Goal: Task Accomplishment & Management: Use online tool/utility

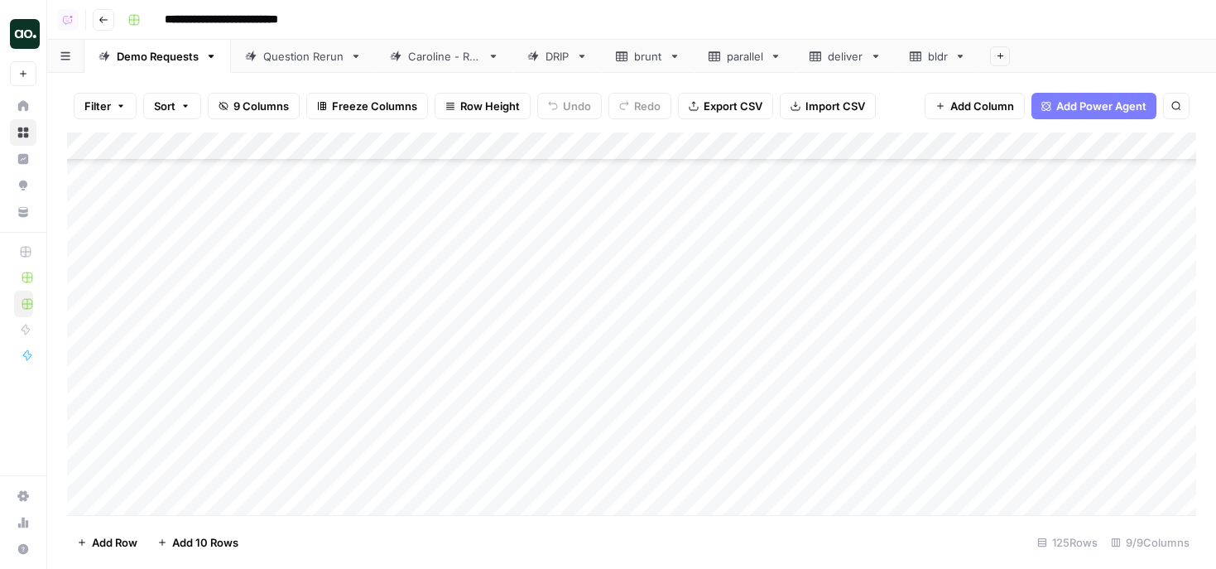
scroll to position [3191, 0]
click at [722, 357] on div "Add Column" at bounding box center [631, 323] width 1129 height 382
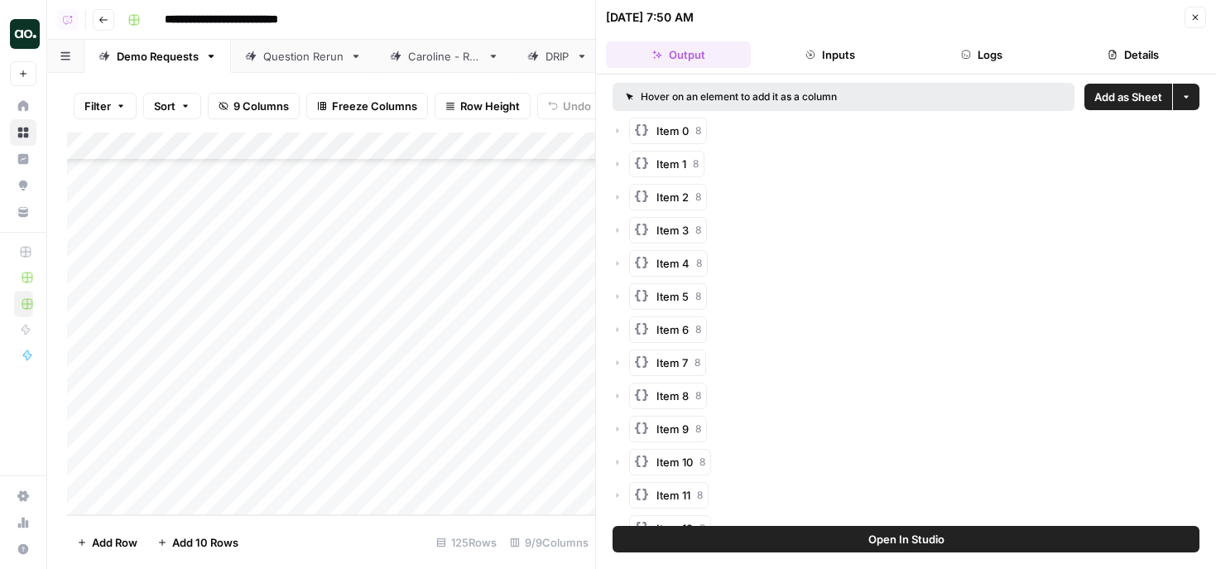
click at [1106, 92] on span "Add as Sheet" at bounding box center [1128, 97] width 68 height 17
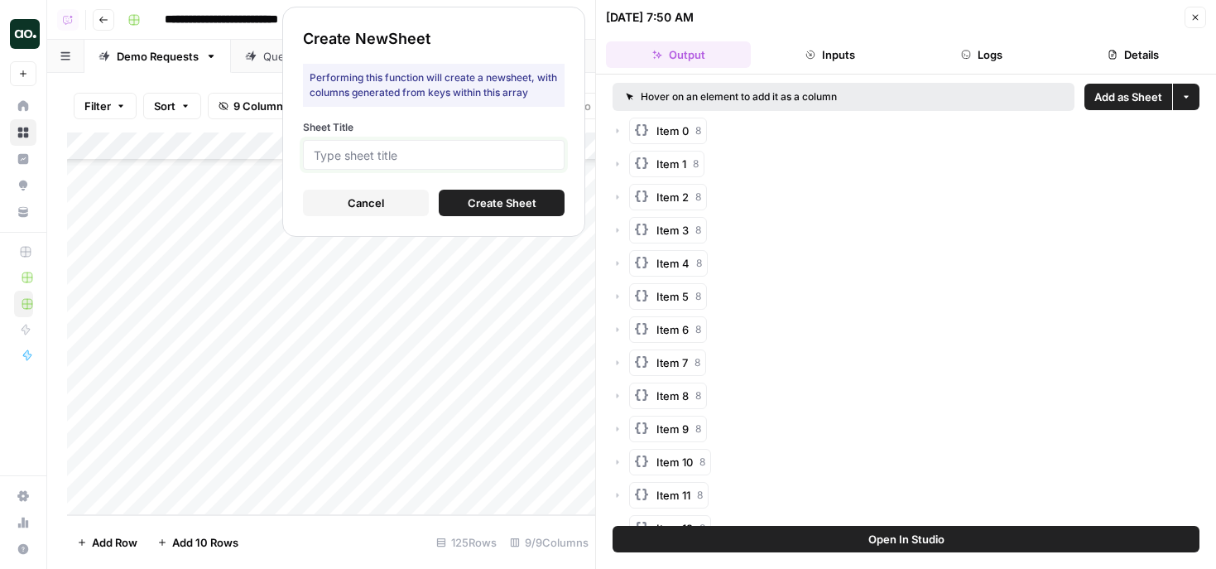
click at [518, 155] on input "Sheet Title" at bounding box center [434, 154] width 240 height 15
type input "telnyx"
click at [486, 207] on span "Create Sheet" at bounding box center [502, 203] width 69 height 17
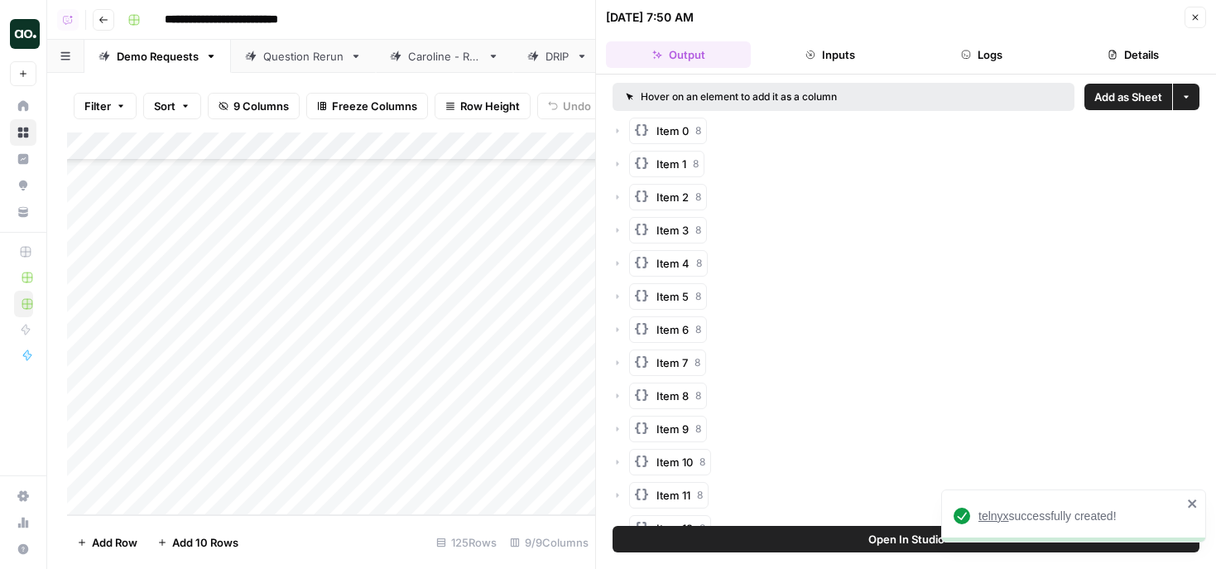
click at [998, 514] on span "telnyx" at bounding box center [994, 515] width 31 height 13
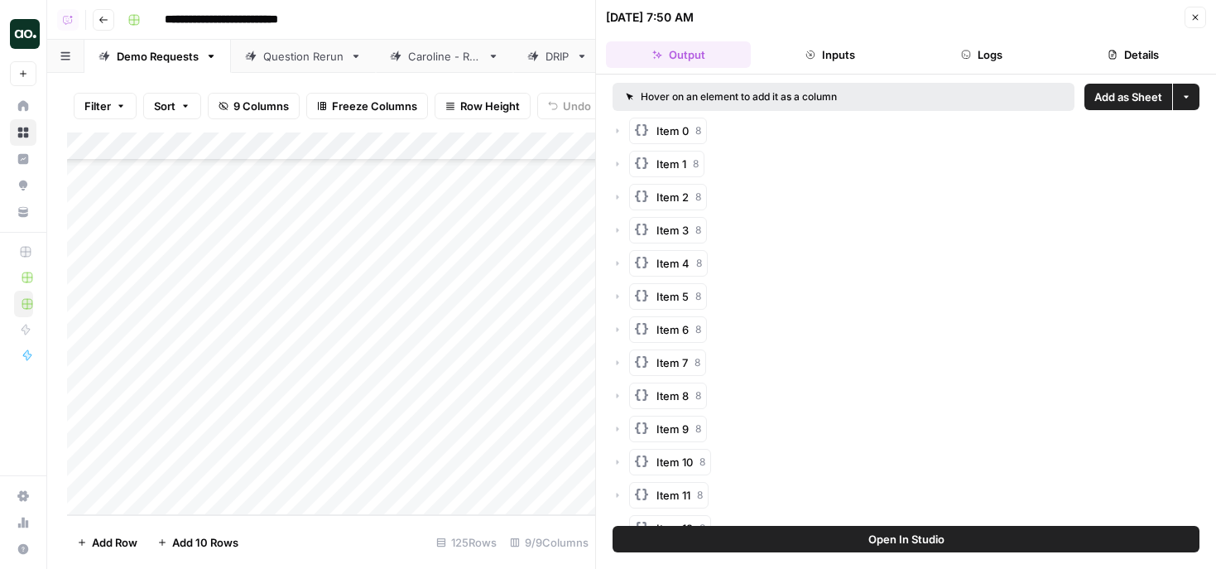
click at [1200, 14] on button "Close" at bounding box center [1196, 18] width 22 height 22
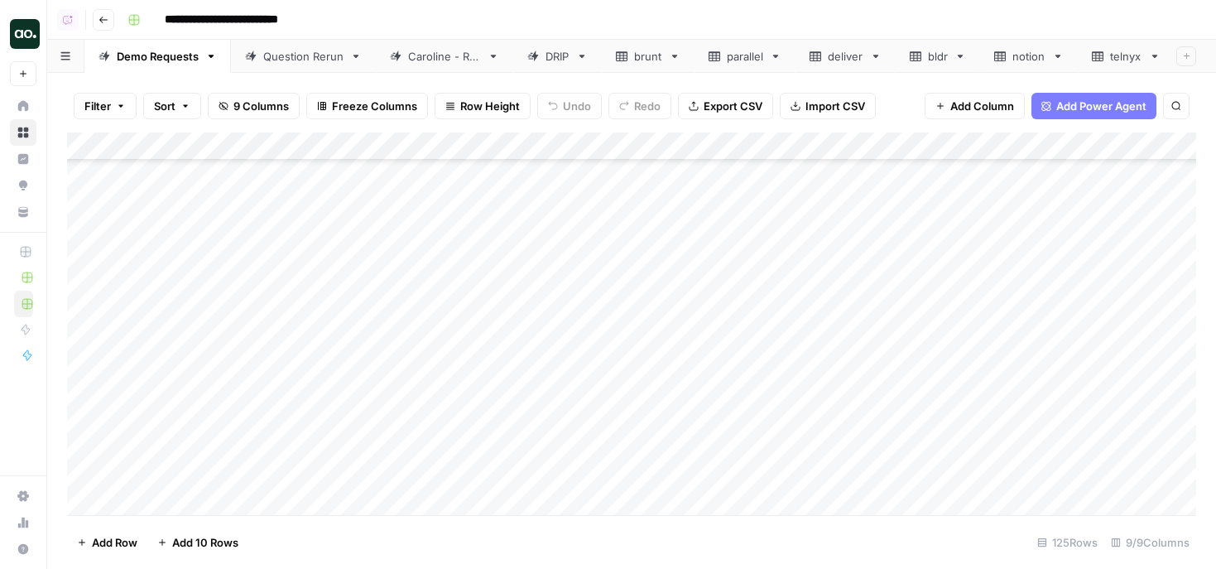
scroll to position [2898, 0]
click at [720, 341] on div "Add Column" at bounding box center [631, 323] width 1129 height 382
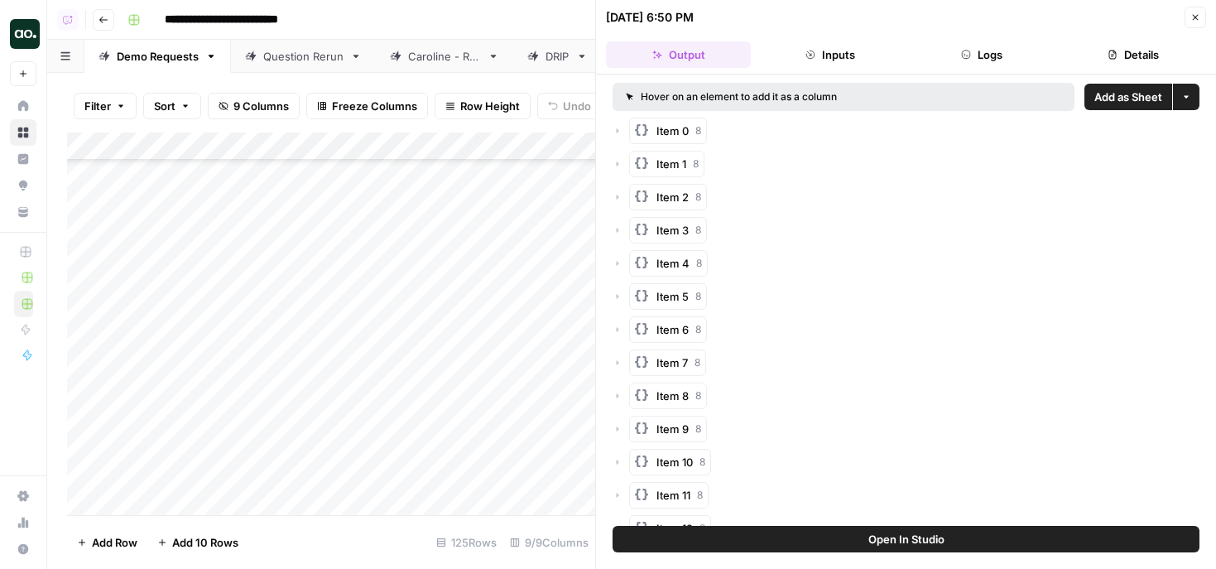
click at [1136, 96] on span "Add as Sheet" at bounding box center [1128, 97] width 68 height 17
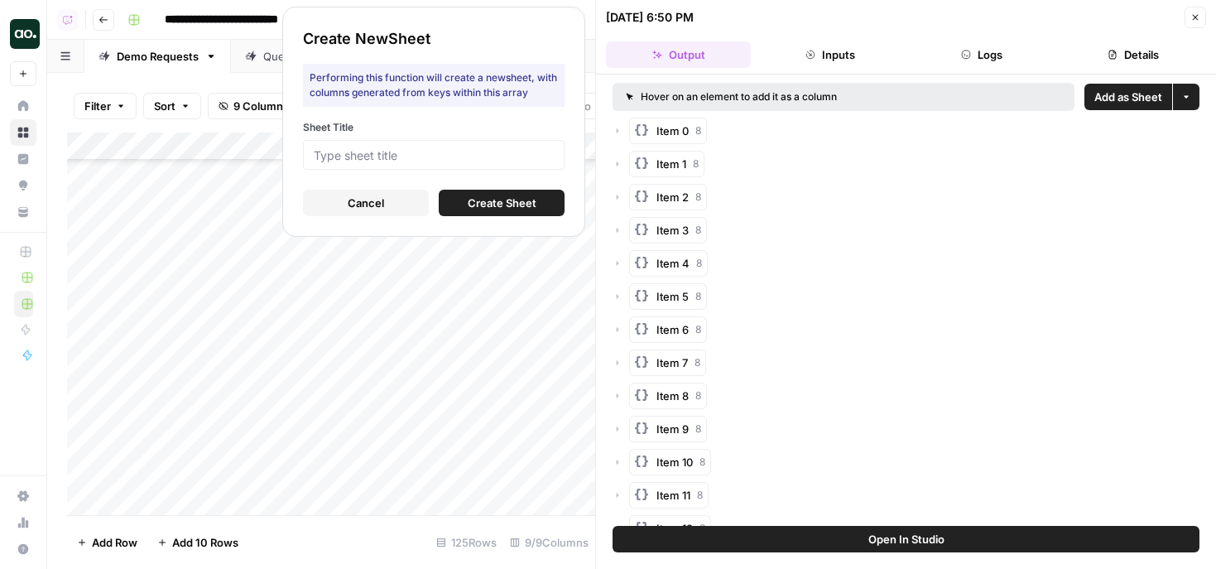
click at [533, 163] on div at bounding box center [434, 155] width 262 height 30
click at [522, 153] on input "Sheet Title" at bounding box center [434, 154] width 240 height 15
type input "ph"
click at [551, 207] on button "Create Sheet" at bounding box center [502, 203] width 126 height 26
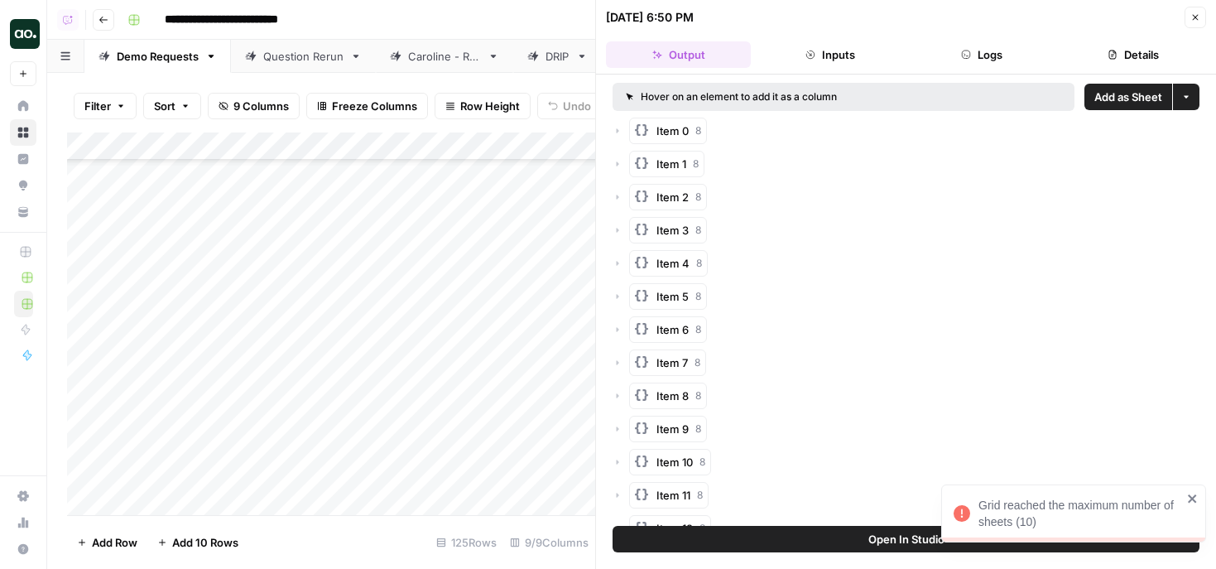
click at [1198, 12] on button "Close" at bounding box center [1196, 18] width 22 height 22
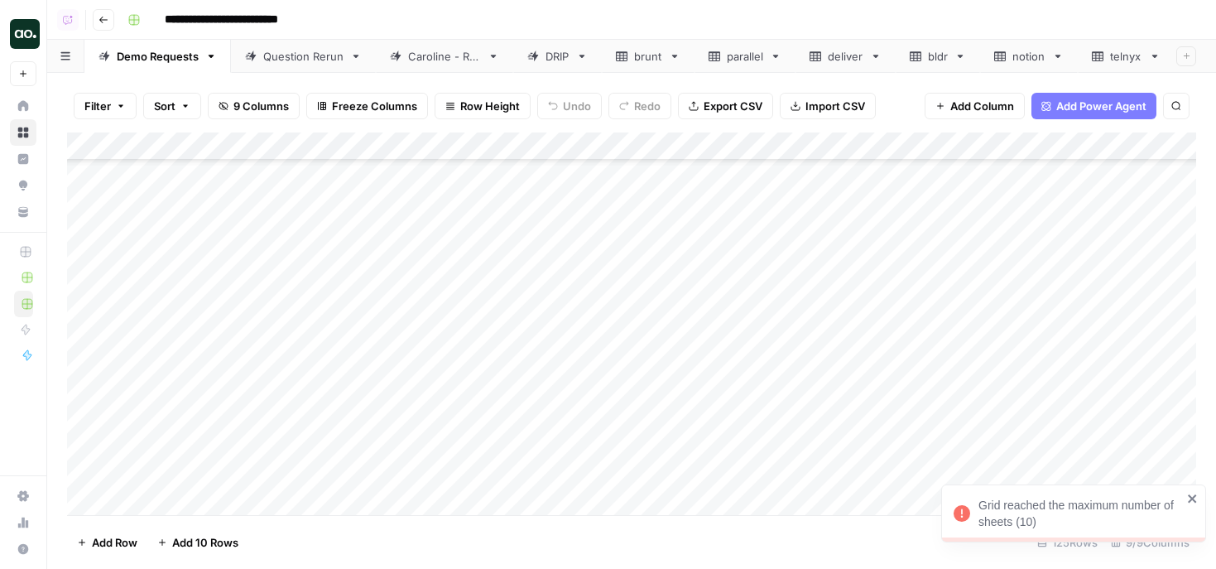
click at [876, 56] on icon at bounding box center [876, 57] width 12 height 12
click at [780, 58] on icon at bounding box center [776, 57] width 12 height 12
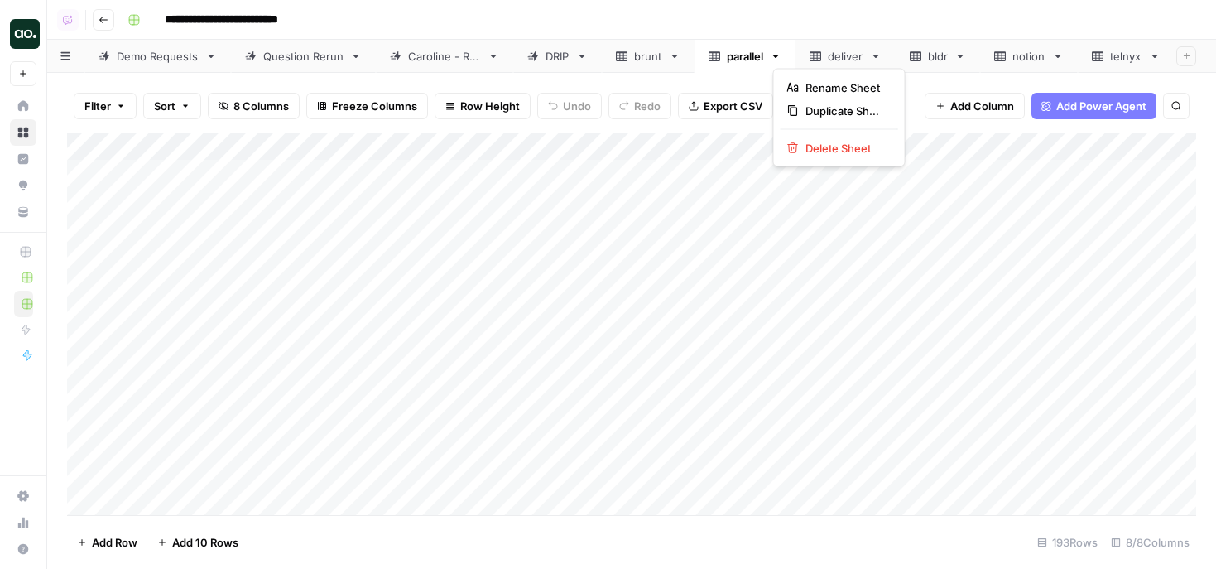
click at [777, 57] on icon "button" at bounding box center [776, 57] width 12 height 12
click at [794, 151] on icon "button" at bounding box center [793, 148] width 12 height 12
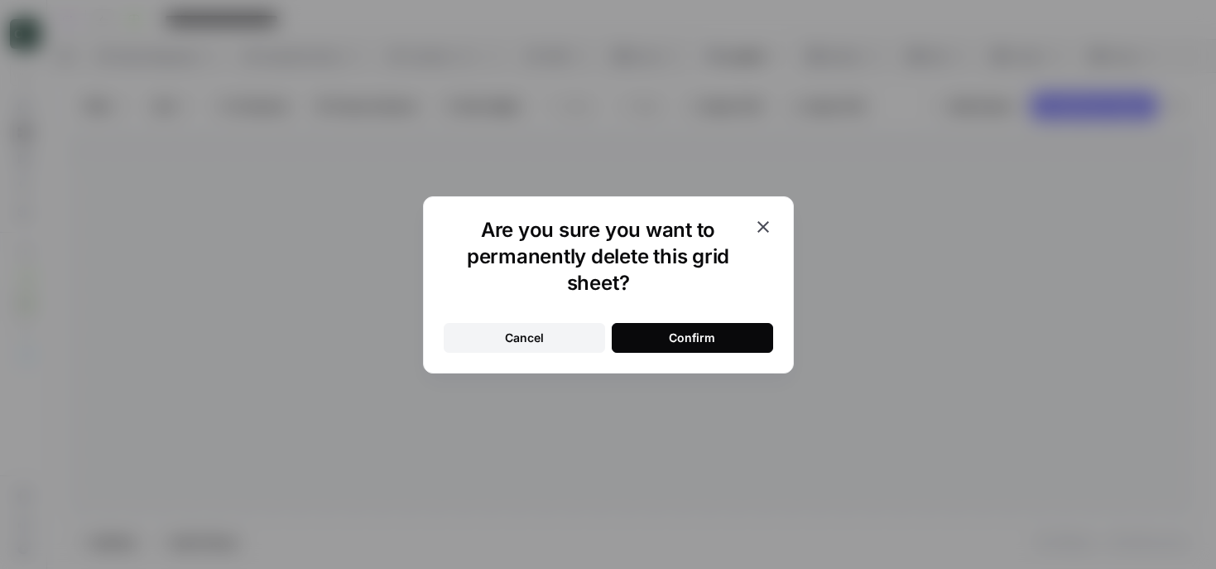
click at [714, 336] on div "Confirm" at bounding box center [692, 337] width 46 height 17
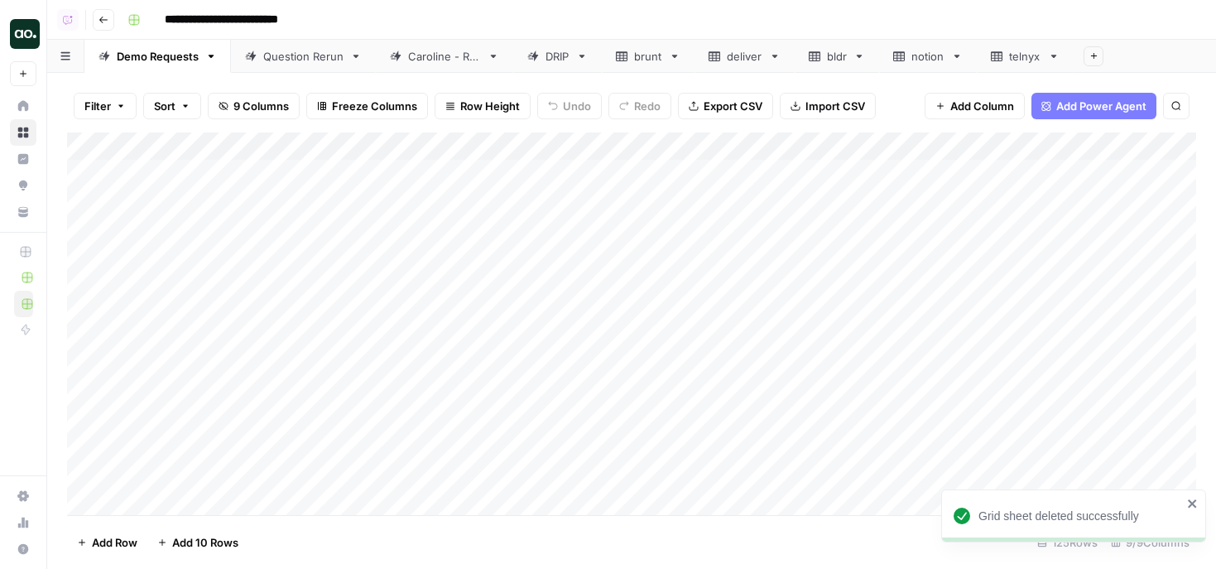
click at [774, 55] on icon at bounding box center [775, 56] width 6 height 3
click at [775, 53] on icon "button" at bounding box center [775, 57] width 12 height 12
click at [806, 145] on span "Delete Sheet" at bounding box center [842, 148] width 79 height 17
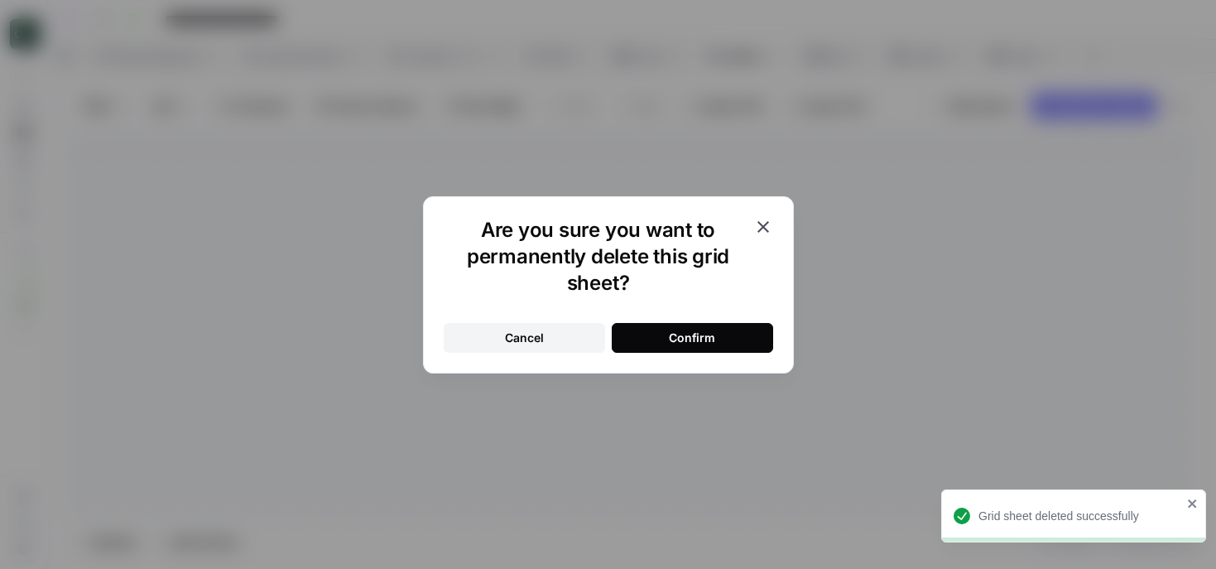
click at [725, 334] on button "Confirm" at bounding box center [692, 338] width 161 height 30
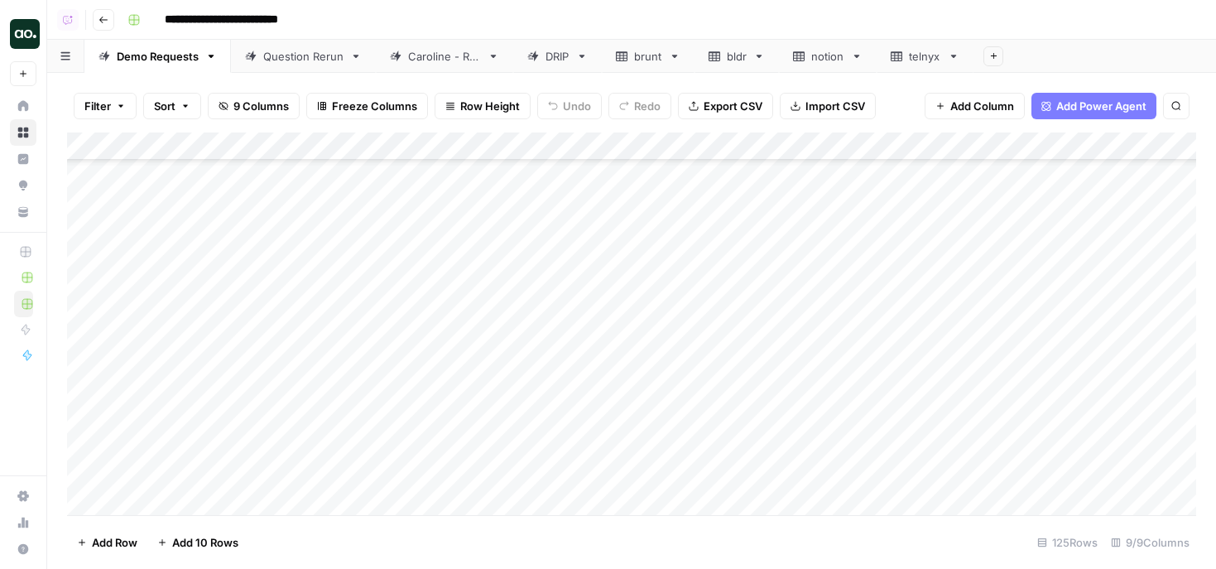
scroll to position [3057, 0]
click at [723, 182] on div "Add Column" at bounding box center [631, 323] width 1129 height 382
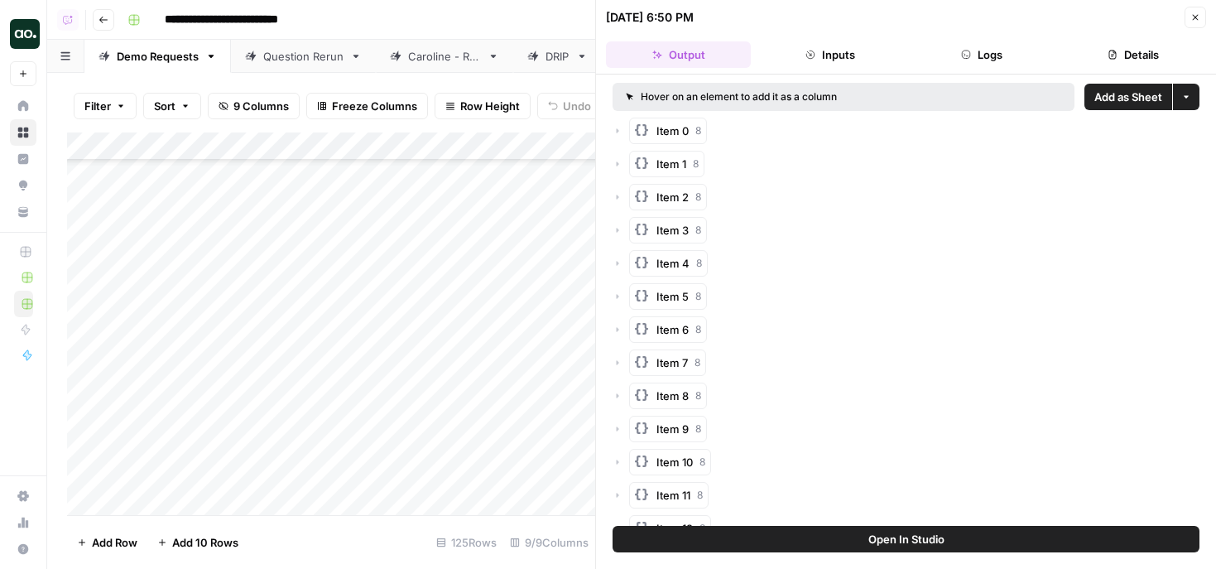
click at [1112, 87] on button "Add as Sheet" at bounding box center [1129, 97] width 88 height 26
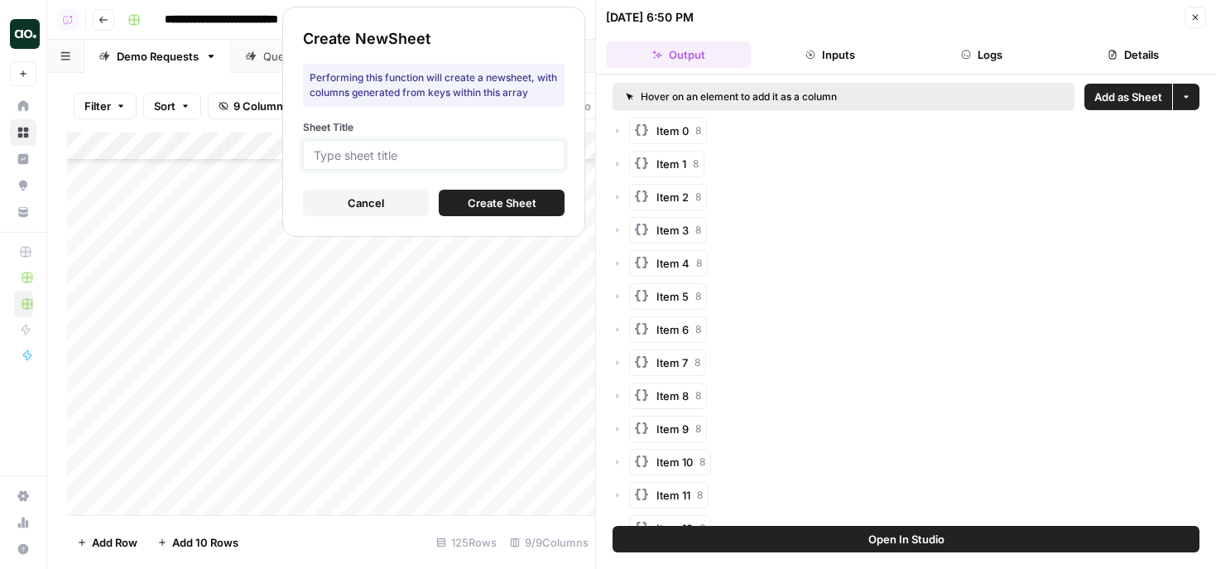
click at [483, 148] on input "Sheet Title" at bounding box center [434, 154] width 240 height 15
type input "ph"
click at [501, 201] on span "Create Sheet" at bounding box center [502, 203] width 69 height 17
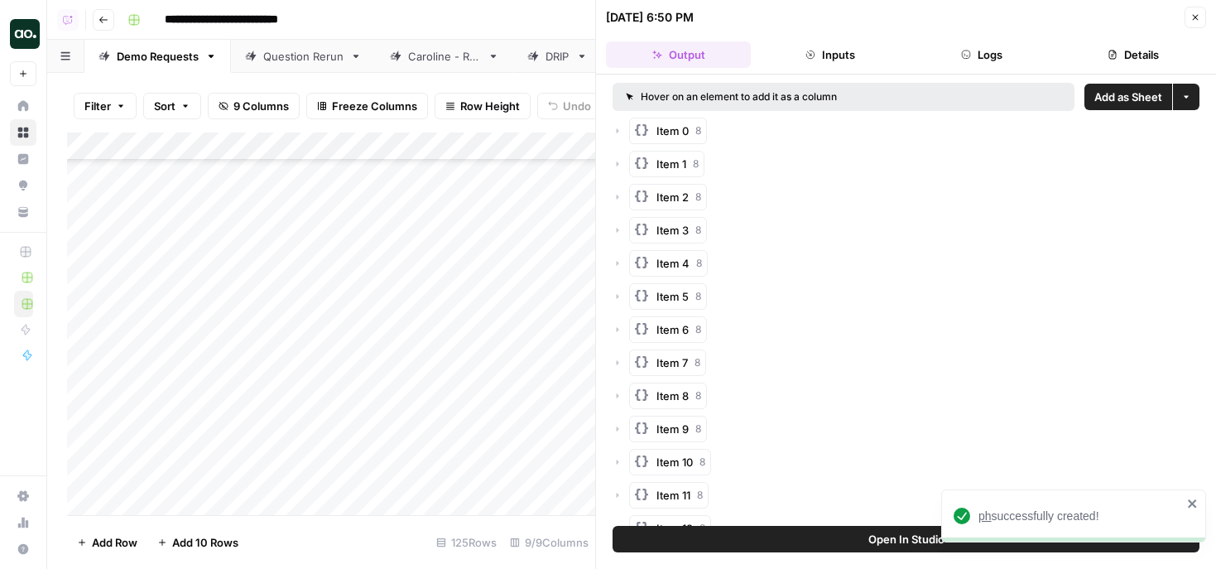
click at [984, 513] on span "ph" at bounding box center [985, 515] width 13 height 13
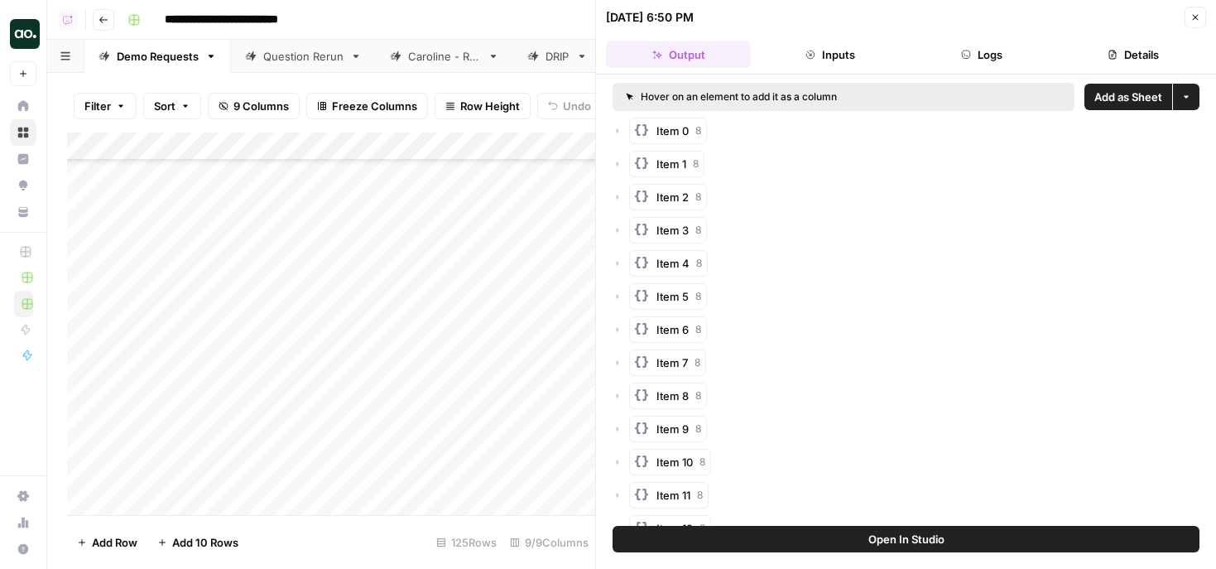
scroll to position [3191, 0]
click at [1199, 14] on icon "button" at bounding box center [1195, 17] width 10 height 10
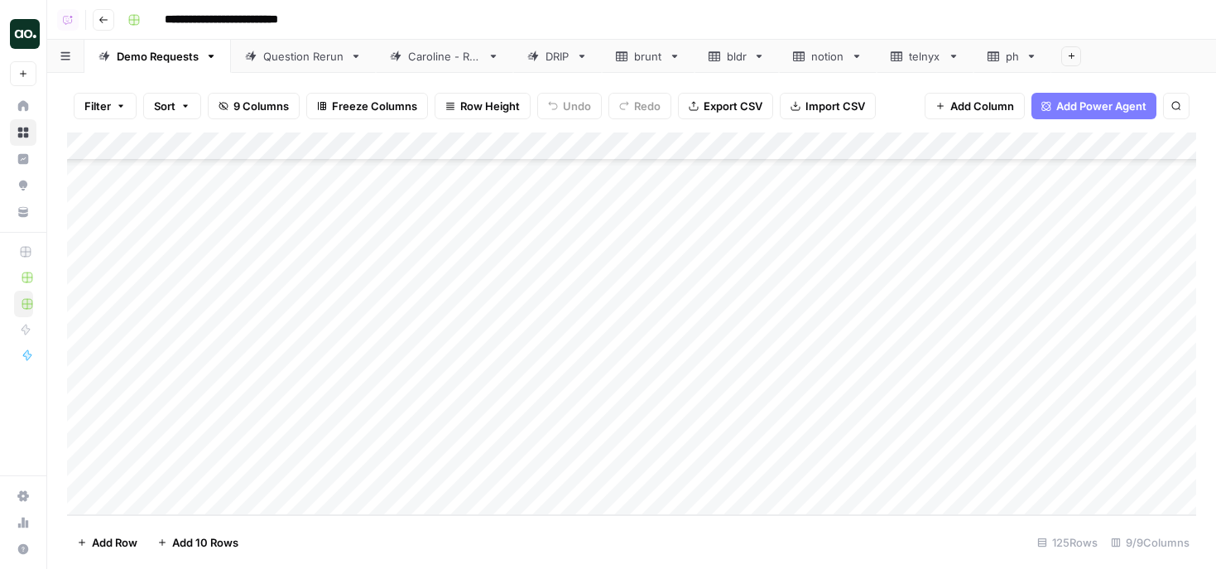
click at [190, 382] on div "Add Column" at bounding box center [631, 323] width 1129 height 382
click at [632, 388] on div "Add Column" at bounding box center [631, 323] width 1129 height 382
click at [743, 387] on div "Add Column" at bounding box center [631, 323] width 1129 height 382
click at [296, 390] on div "Add Column" at bounding box center [631, 323] width 1129 height 382
click at [296, 391] on div "Add Column" at bounding box center [631, 323] width 1129 height 382
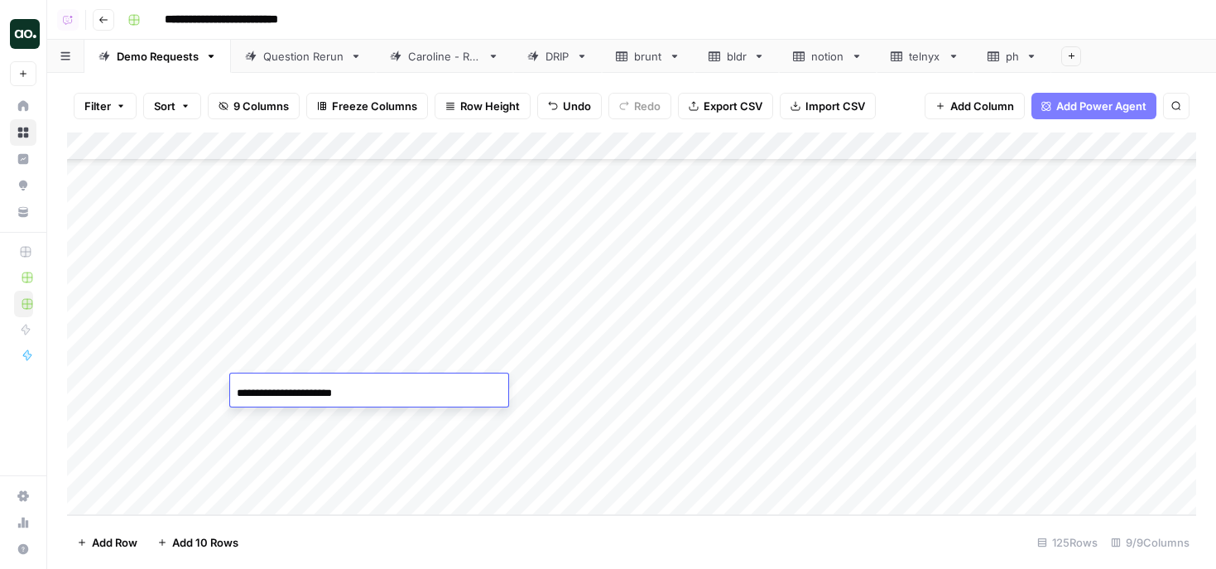
drag, startPoint x: 269, startPoint y: 392, endPoint x: 146, endPoint y: 372, distance: 124.9
click at [146, 372] on body "**********" at bounding box center [608, 284] width 1216 height 569
click at [334, 393] on input "**********" at bounding box center [369, 393] width 265 height 20
type input "**********"
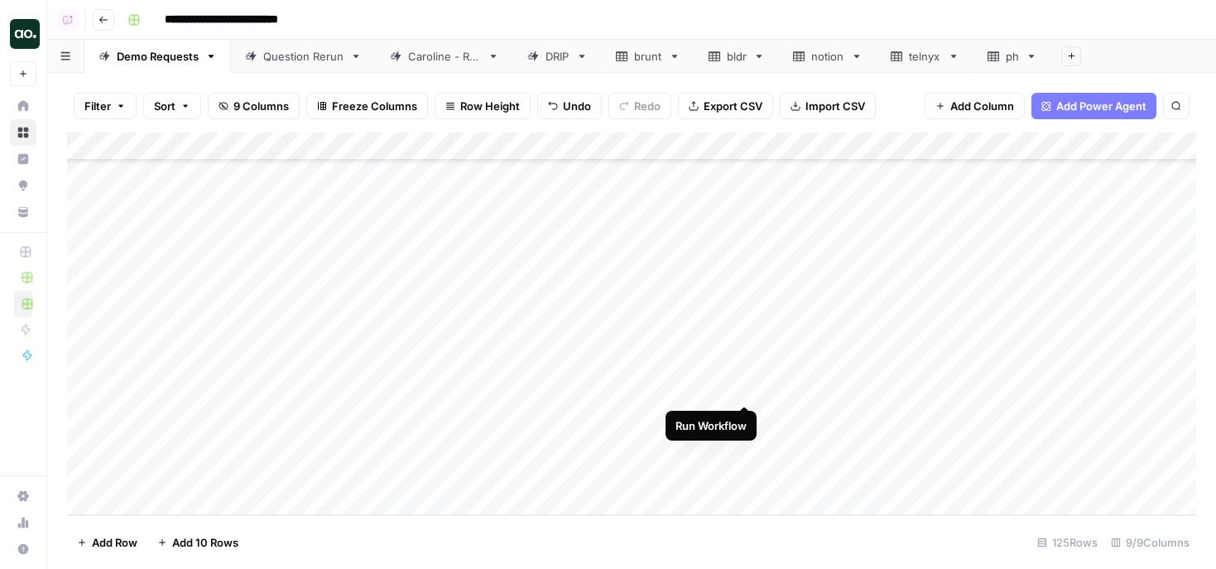
click at [748, 387] on div "Add Column" at bounding box center [631, 323] width 1129 height 382
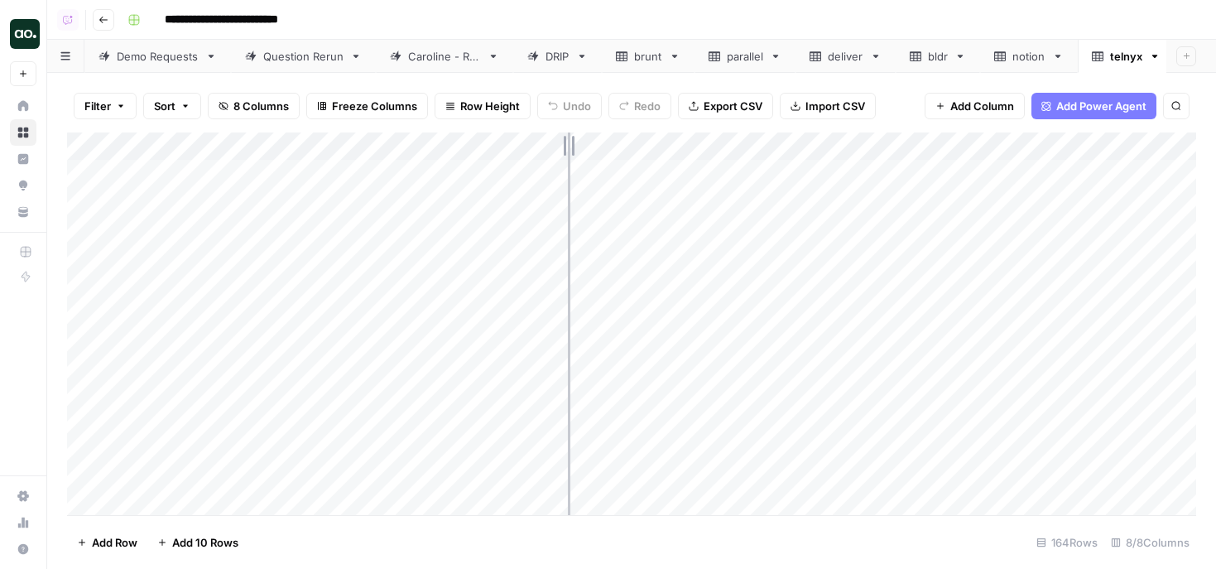
drag, startPoint x: 361, startPoint y: 144, endPoint x: 618, endPoint y: 141, distance: 256.7
click at [618, 142] on div "Add Column" at bounding box center [631, 323] width 1129 height 382
drag, startPoint x: 615, startPoint y: 141, endPoint x: 541, endPoint y: 147, distance: 74.7
click at [541, 147] on div "Add Column" at bounding box center [631, 323] width 1129 height 382
click at [320, 147] on div "Add Column" at bounding box center [631, 323] width 1129 height 382
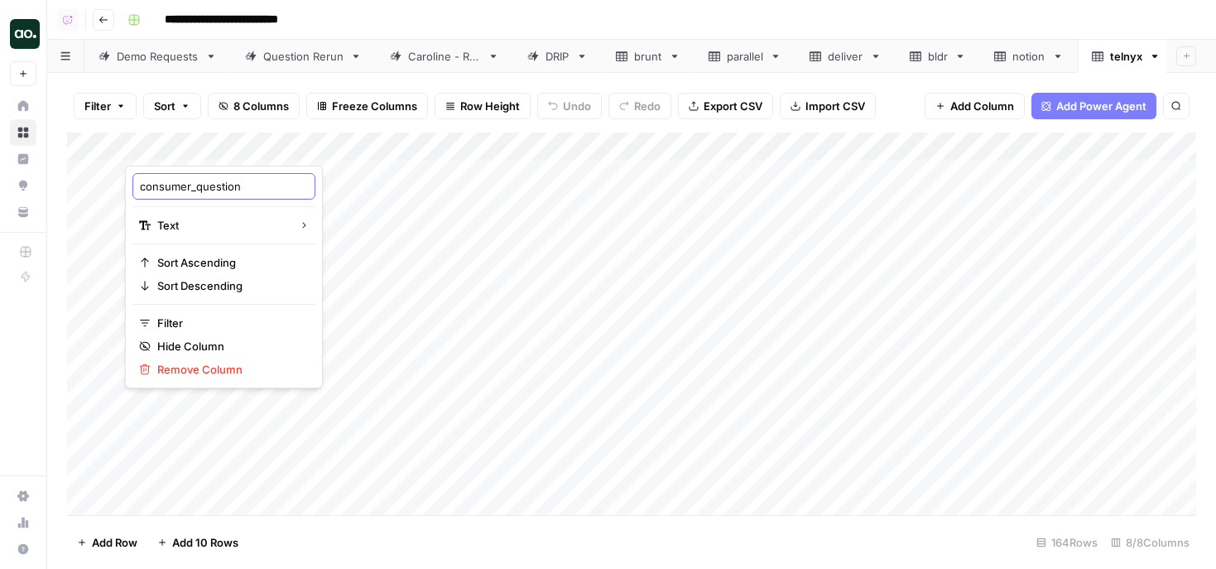
drag, startPoint x: 196, startPoint y: 189, endPoint x: 103, endPoint y: 188, distance: 93.6
click at [103, 188] on body "**********" at bounding box center [608, 284] width 1216 height 569
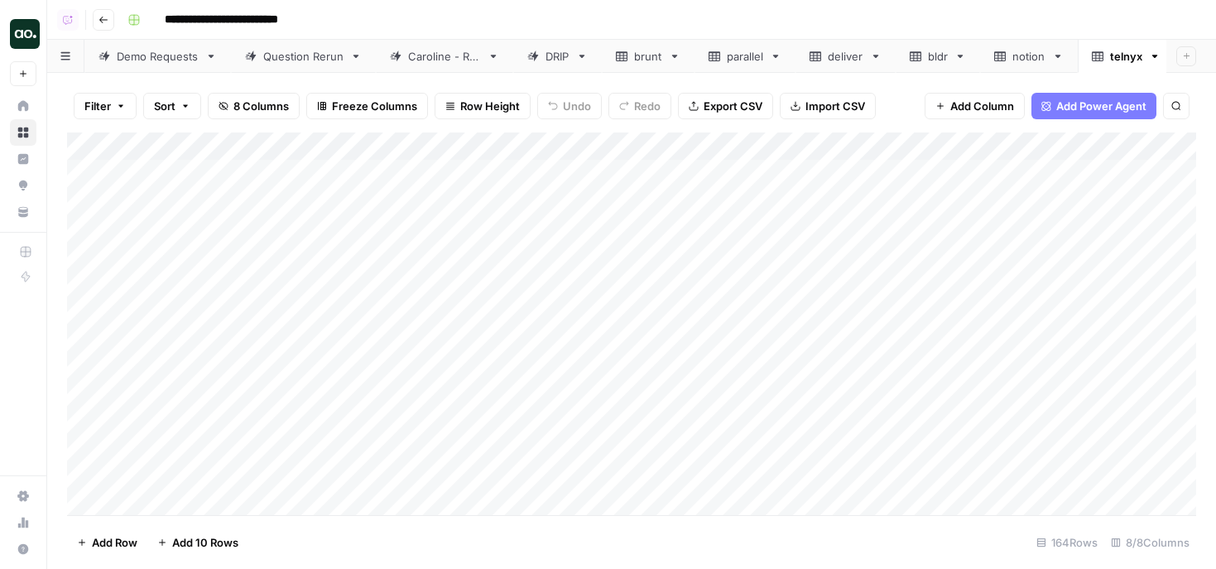
click at [179, 135] on div "Add Column" at bounding box center [631, 323] width 1129 height 382
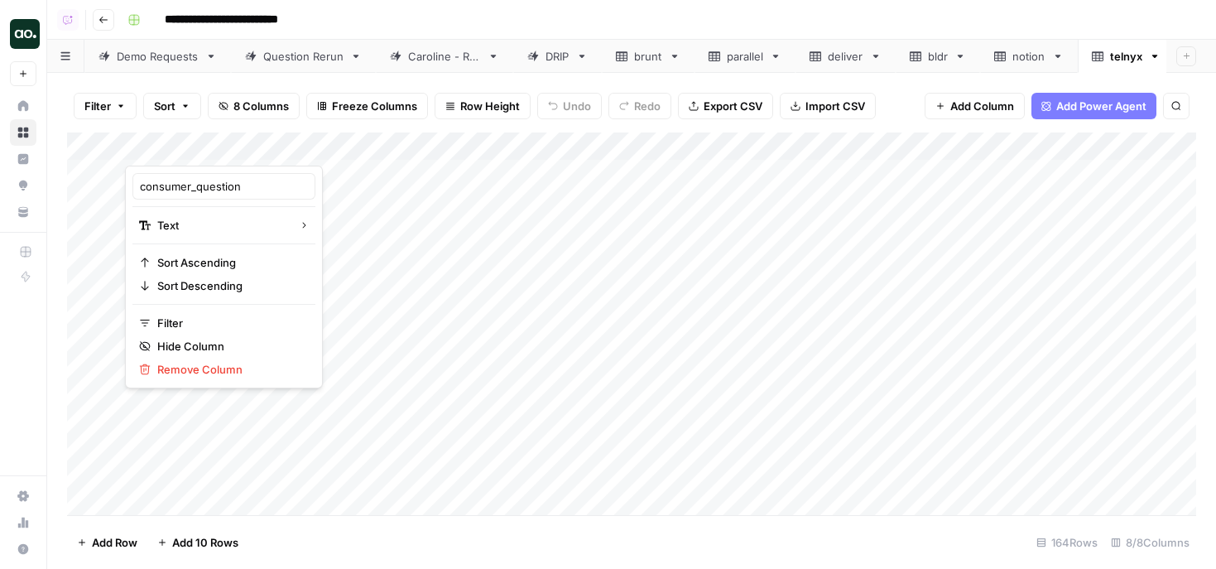
drag, startPoint x: 139, startPoint y: 189, endPoint x: 186, endPoint y: 185, distance: 47.4
click at [186, 185] on div "consumer_question" at bounding box center [223, 186] width 183 height 26
drag, startPoint x: 196, startPoint y: 187, endPoint x: 141, endPoint y: 185, distance: 55.5
click at [141, 185] on input "consumer_question" at bounding box center [224, 186] width 168 height 17
type input "question"
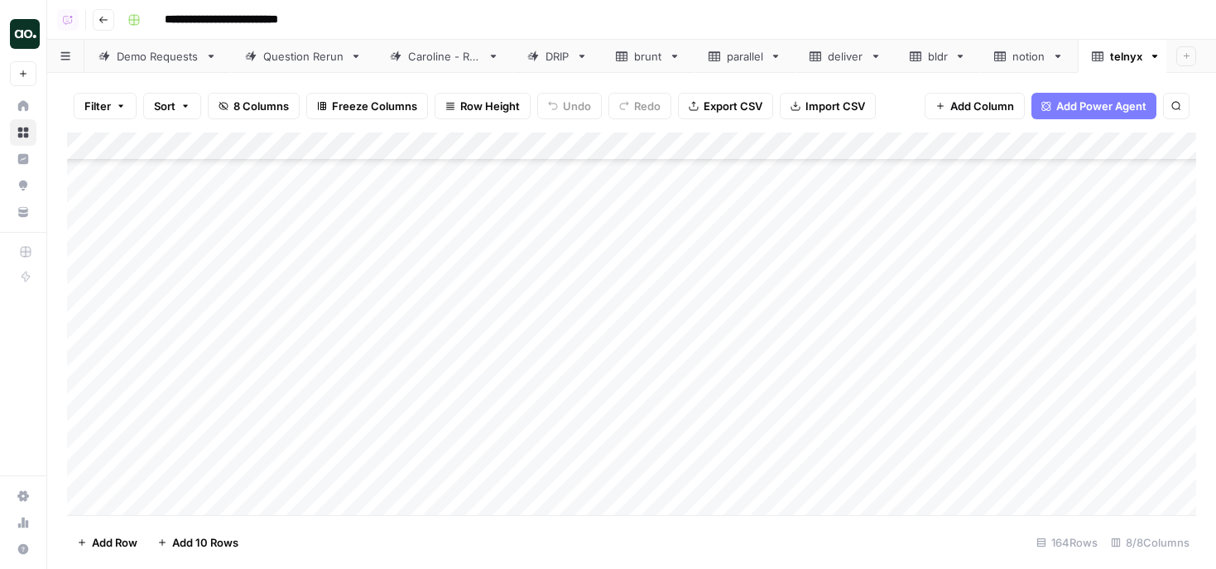
scroll to position [4288, 0]
click at [734, 104] on span "Export CSV" at bounding box center [733, 106] width 59 height 17
drag, startPoint x: 364, startPoint y: 145, endPoint x: 466, endPoint y: 142, distance: 101.9
click at [466, 142] on div "Add Column" at bounding box center [631, 323] width 1129 height 382
click at [243, 138] on div "Add Column" at bounding box center [631, 323] width 1129 height 382
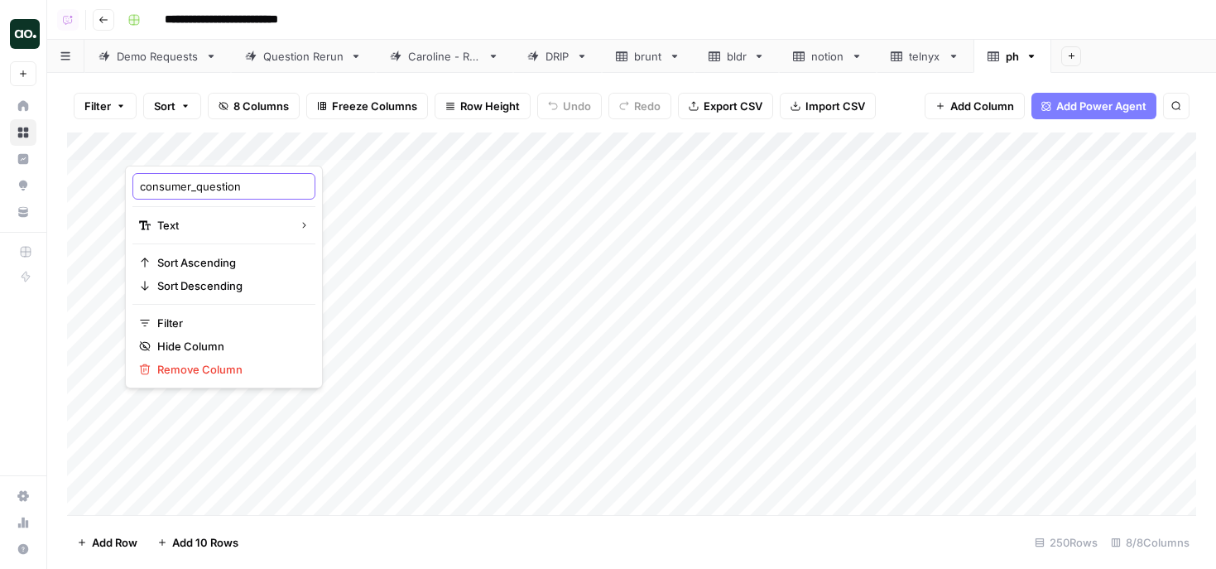
drag, startPoint x: 196, startPoint y: 189, endPoint x: 79, endPoint y: 174, distance: 117.7
click at [79, 174] on body "**********" at bounding box center [608, 284] width 1216 height 569
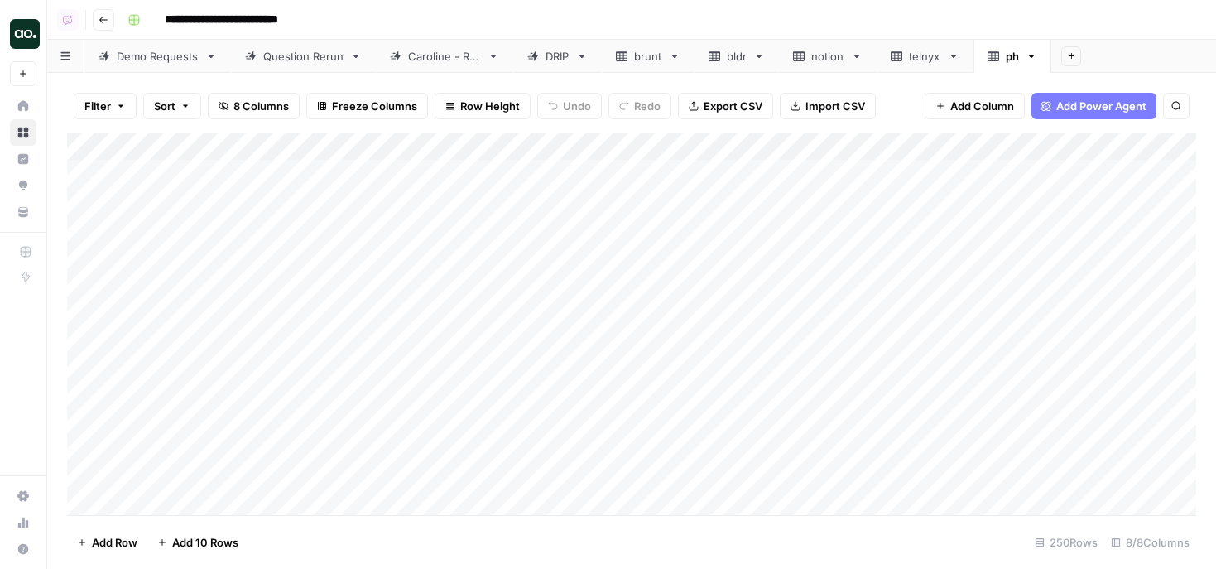
drag, startPoint x: 138, startPoint y: 188, endPoint x: 163, endPoint y: 187, distance: 24.9
click at [164, 147] on div "Add Column" at bounding box center [631, 323] width 1129 height 382
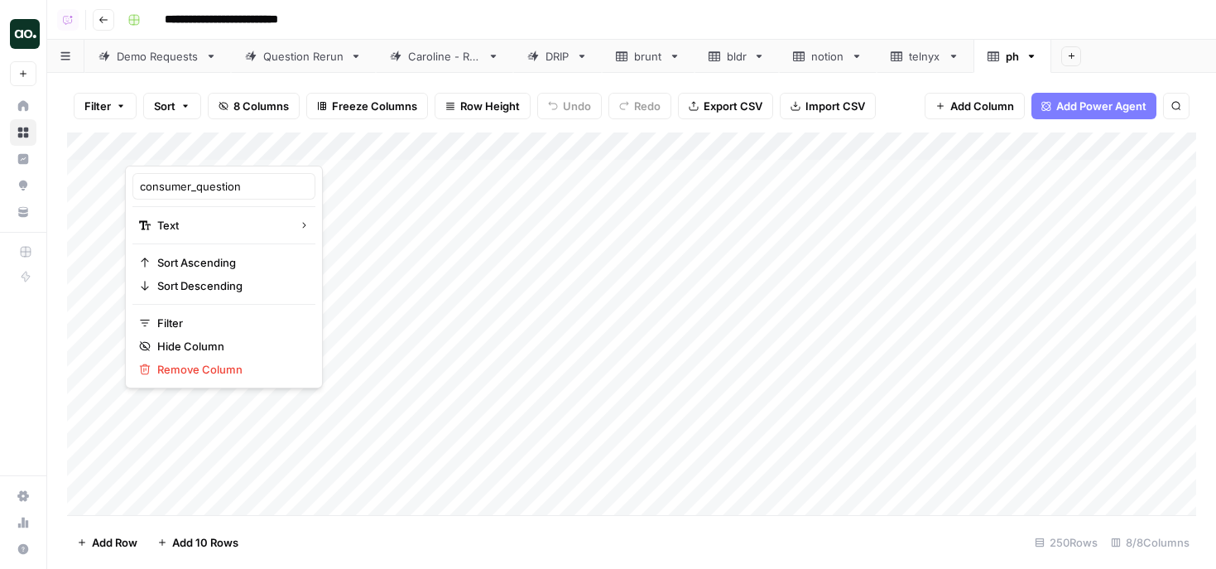
drag, startPoint x: 137, startPoint y: 187, endPoint x: 190, endPoint y: 186, distance: 53.0
click at [190, 186] on div "consumer_question" at bounding box center [223, 186] width 183 height 26
drag, startPoint x: 195, startPoint y: 185, endPoint x: 132, endPoint y: 181, distance: 63.9
click at [132, 181] on div "consumer_question Text Sort Ascending Sort Descending Filter Hide Column Remove…" at bounding box center [224, 277] width 198 height 223
type input "question"
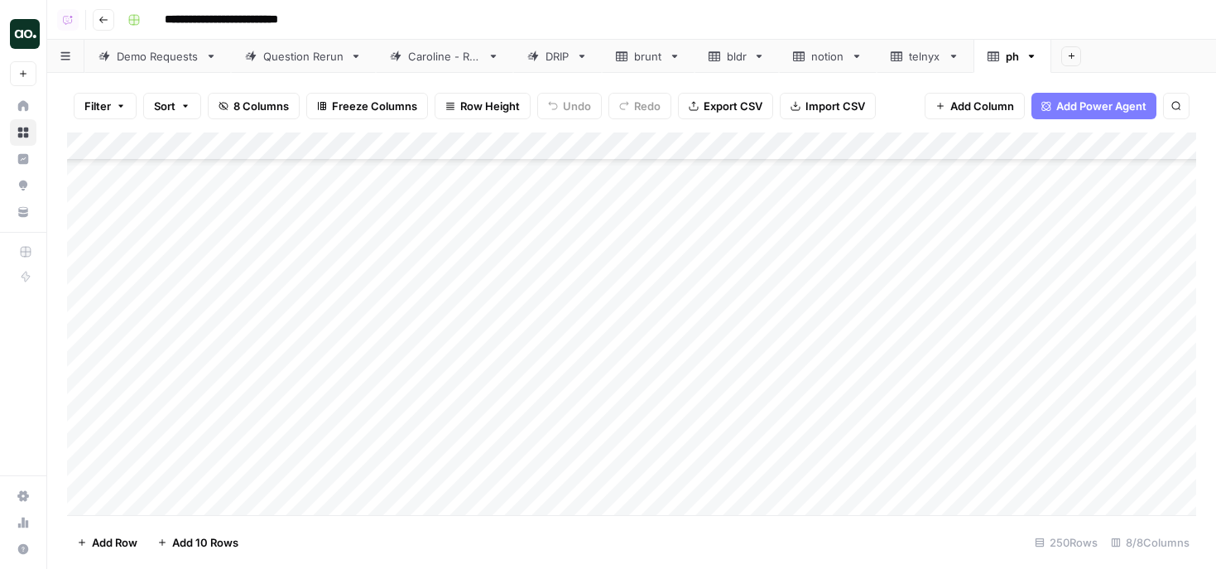
scroll to position [630, 0]
click at [88, 329] on div "Add Column" at bounding box center [631, 323] width 1129 height 382
click at [89, 362] on div "Add Column" at bounding box center [631, 323] width 1129 height 382
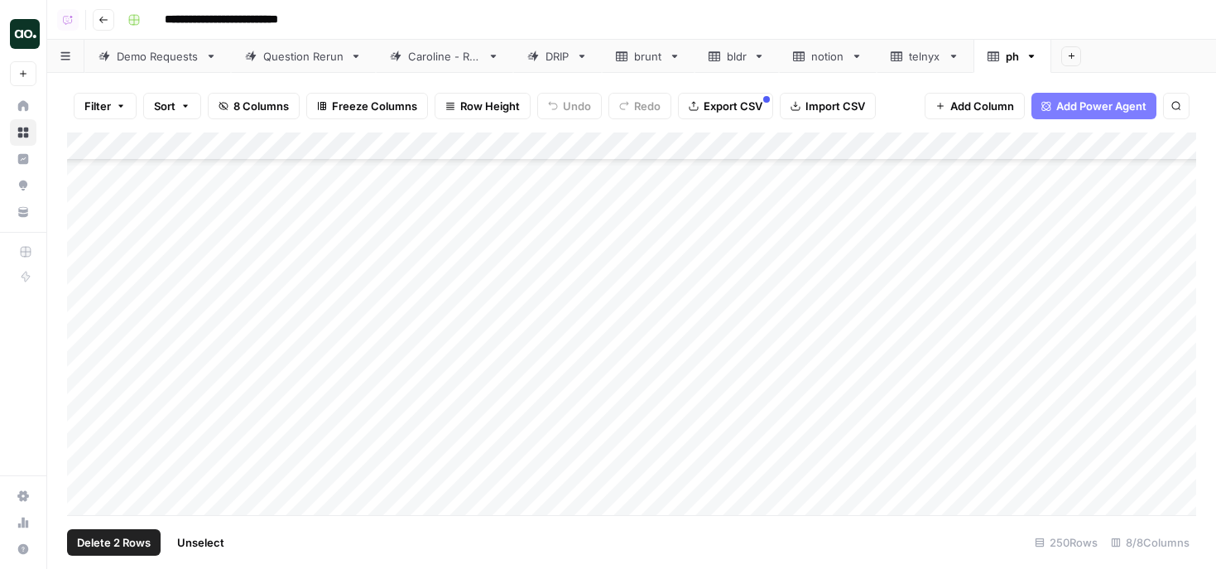
click at [86, 387] on div "Add Column" at bounding box center [631, 323] width 1129 height 382
click at [87, 411] on div "Add Column" at bounding box center [631, 323] width 1129 height 382
click at [85, 378] on div "Add Column" at bounding box center [631, 323] width 1129 height 382
click at [89, 408] on div "Add Column" at bounding box center [631, 323] width 1129 height 382
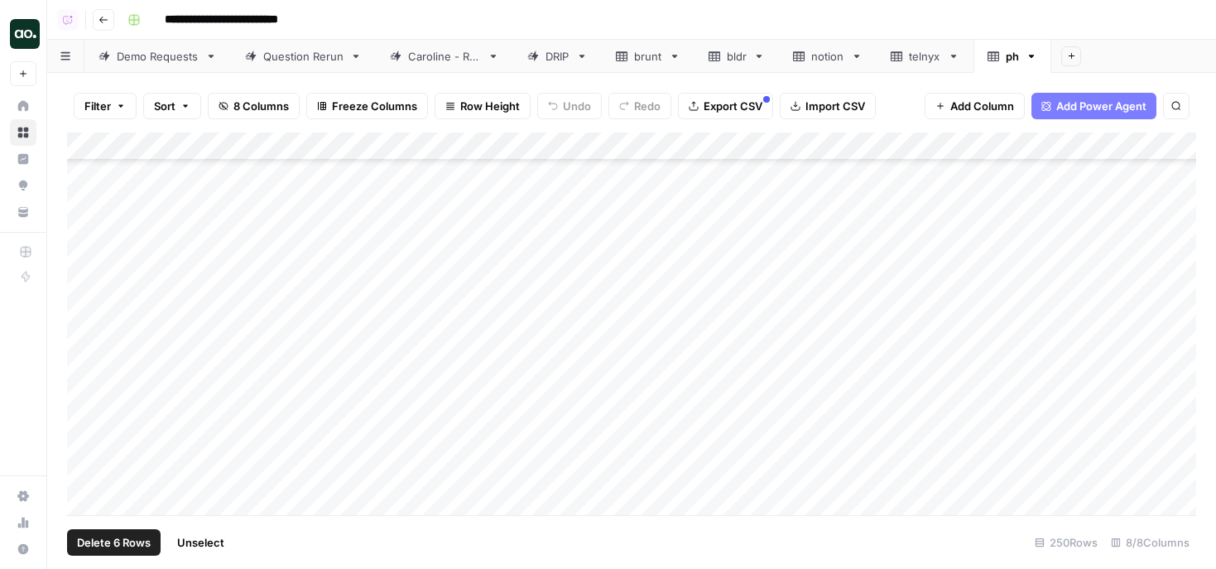
scroll to position [1613, 0]
click at [88, 332] on div "Add Column" at bounding box center [631, 323] width 1129 height 382
click at [89, 412] on div "Add Column" at bounding box center [631, 323] width 1129 height 382
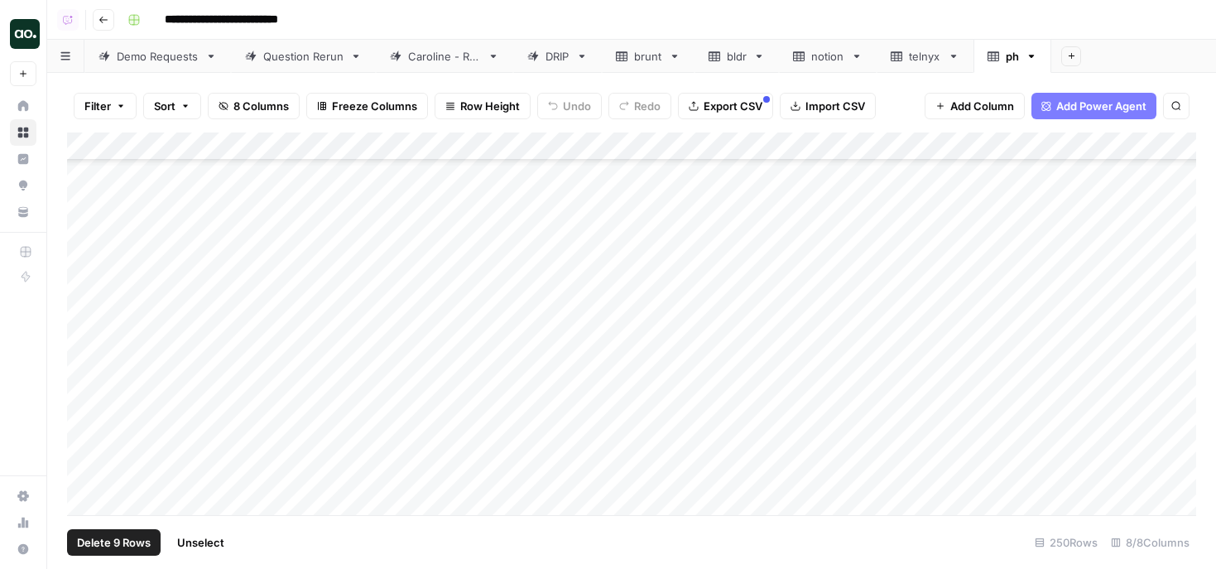
click at [93, 446] on div "Add Column" at bounding box center [631, 323] width 1129 height 382
click at [84, 444] on div "Add Column" at bounding box center [631, 323] width 1129 height 382
click at [85, 434] on div "Add Column" at bounding box center [631, 323] width 1129 height 382
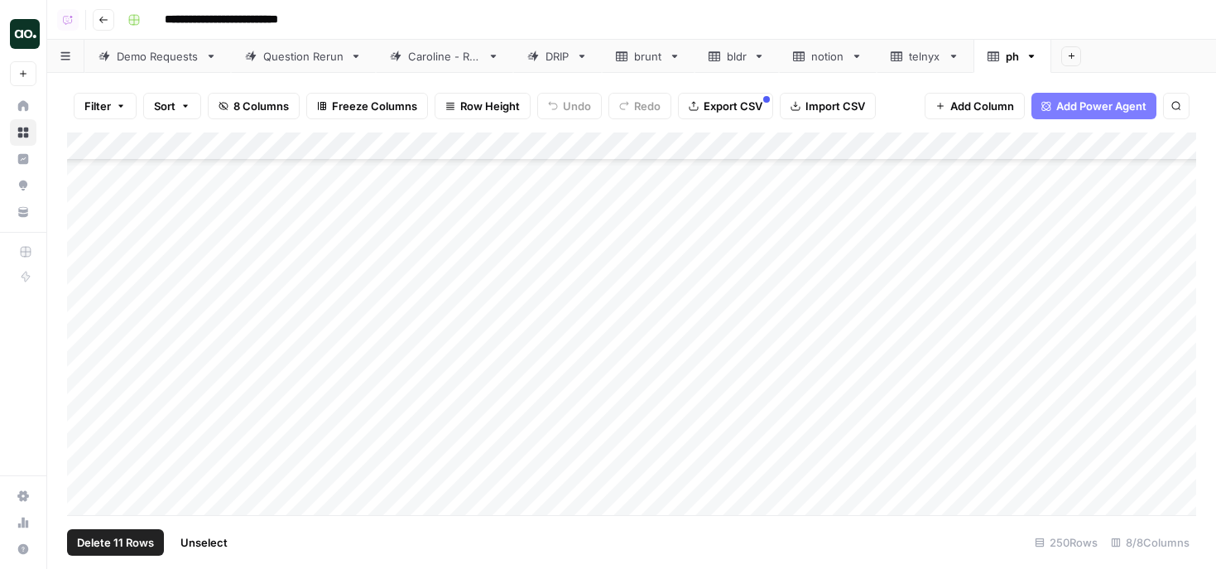
scroll to position [2087, 0]
click at [88, 453] on div "Add Column" at bounding box center [631, 323] width 1129 height 382
click at [88, 441] on div "Add Column" at bounding box center [631, 323] width 1129 height 382
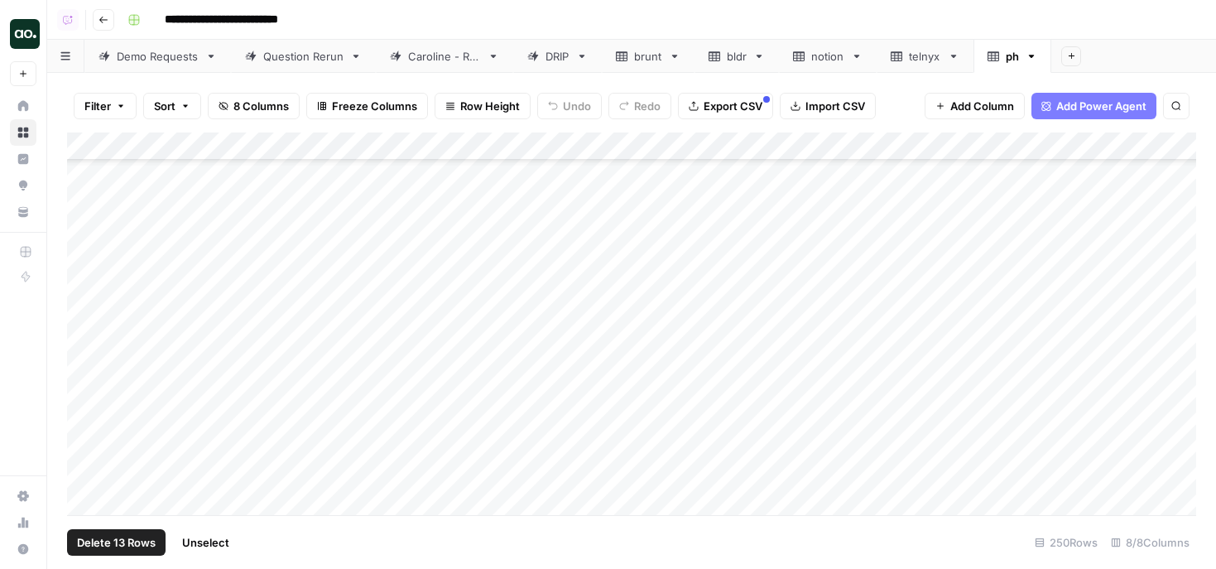
click at [86, 431] on div "Add Column" at bounding box center [631, 323] width 1129 height 382
click at [86, 382] on div "Add Column" at bounding box center [631, 323] width 1129 height 382
click at [90, 429] on div "Add Column" at bounding box center [631, 323] width 1129 height 382
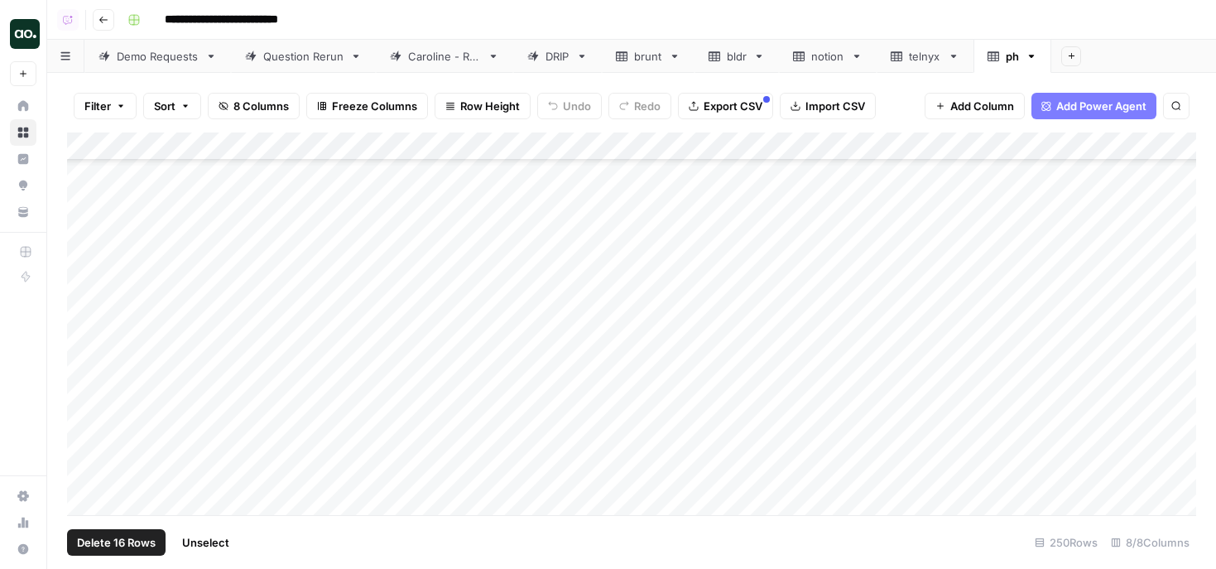
scroll to position [2726, 1]
click at [89, 429] on div "Add Column" at bounding box center [631, 323] width 1129 height 382
click at [89, 440] on div "Add Column" at bounding box center [631, 323] width 1129 height 382
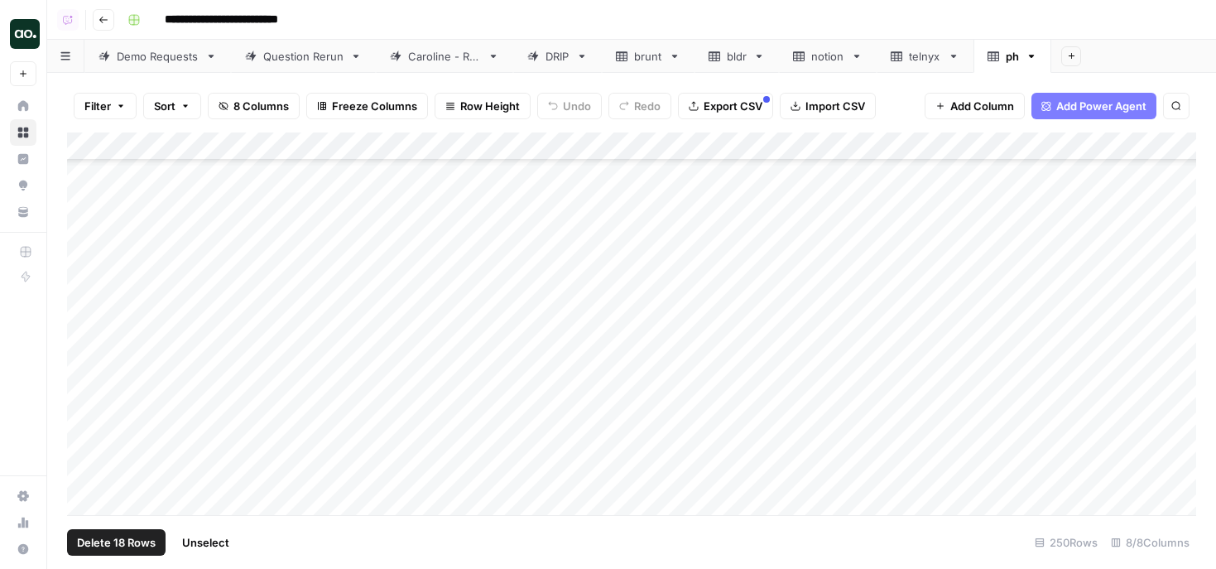
click at [89, 467] on div "Add Column" at bounding box center [631, 323] width 1129 height 382
click at [89, 441] on div "Add Column" at bounding box center [631, 323] width 1129 height 382
click at [80, 435] on div "Add Column" at bounding box center [631, 323] width 1129 height 382
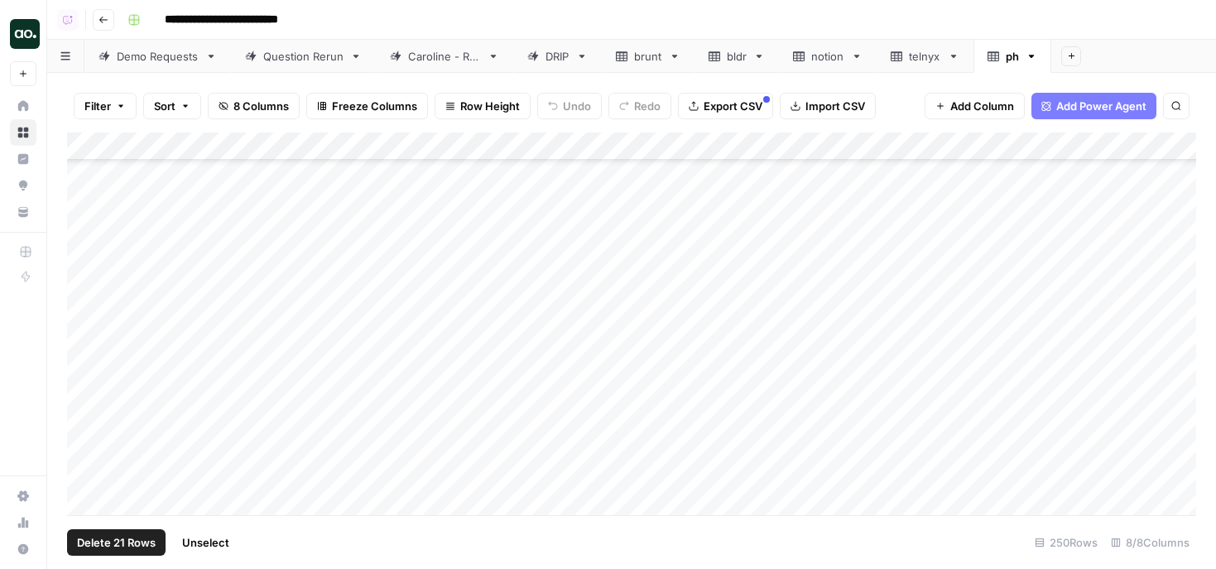
scroll to position [3432, 2]
click at [87, 404] on div "Add Column" at bounding box center [631, 323] width 1129 height 382
click at [87, 426] on div "Add Column" at bounding box center [631, 323] width 1129 height 382
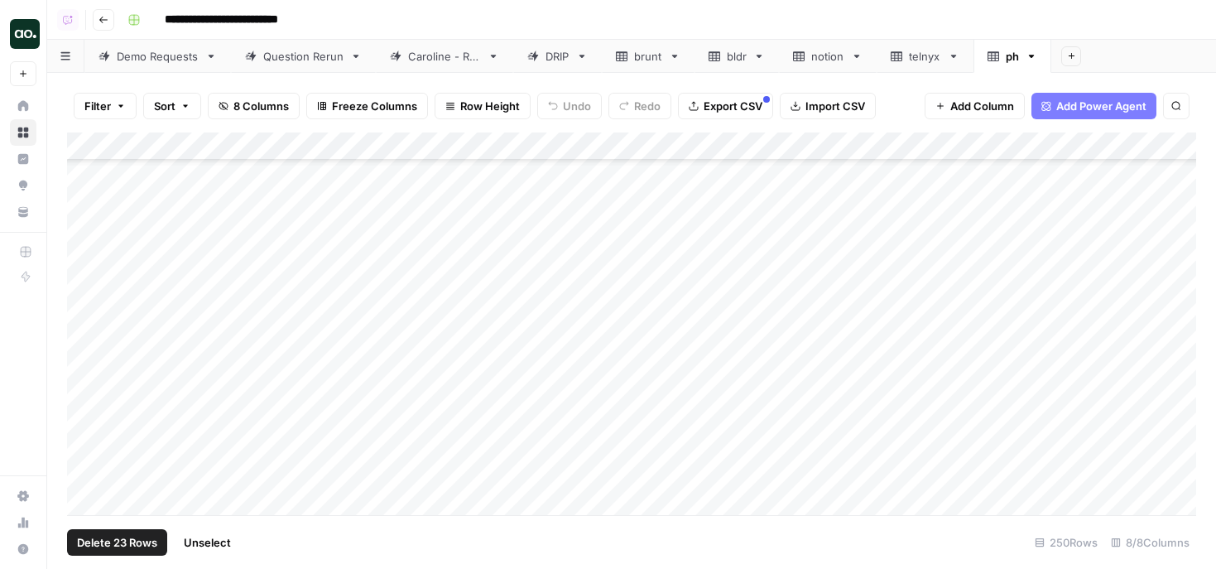
click at [87, 425] on div "Add Column" at bounding box center [631, 323] width 1129 height 382
click at [87, 429] on div "Add Column" at bounding box center [631, 323] width 1129 height 382
click at [89, 422] on div "Add Column" at bounding box center [631, 323] width 1129 height 382
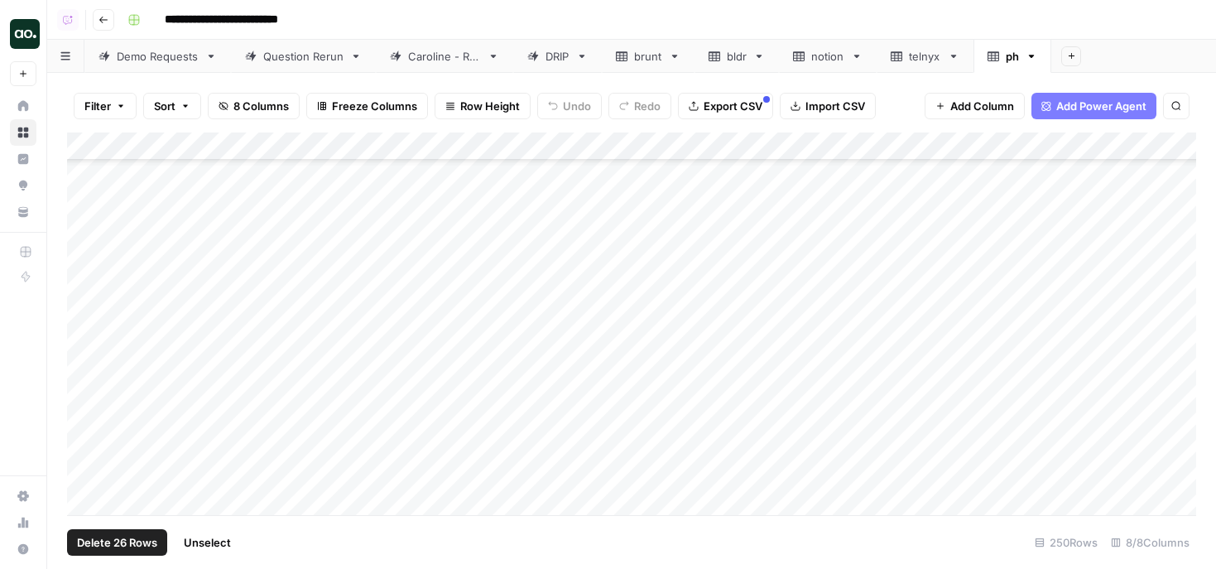
scroll to position [4736, 0]
click at [84, 416] on div "Add Column" at bounding box center [631, 323] width 1129 height 382
click at [85, 421] on div "Add Column" at bounding box center [631, 323] width 1129 height 382
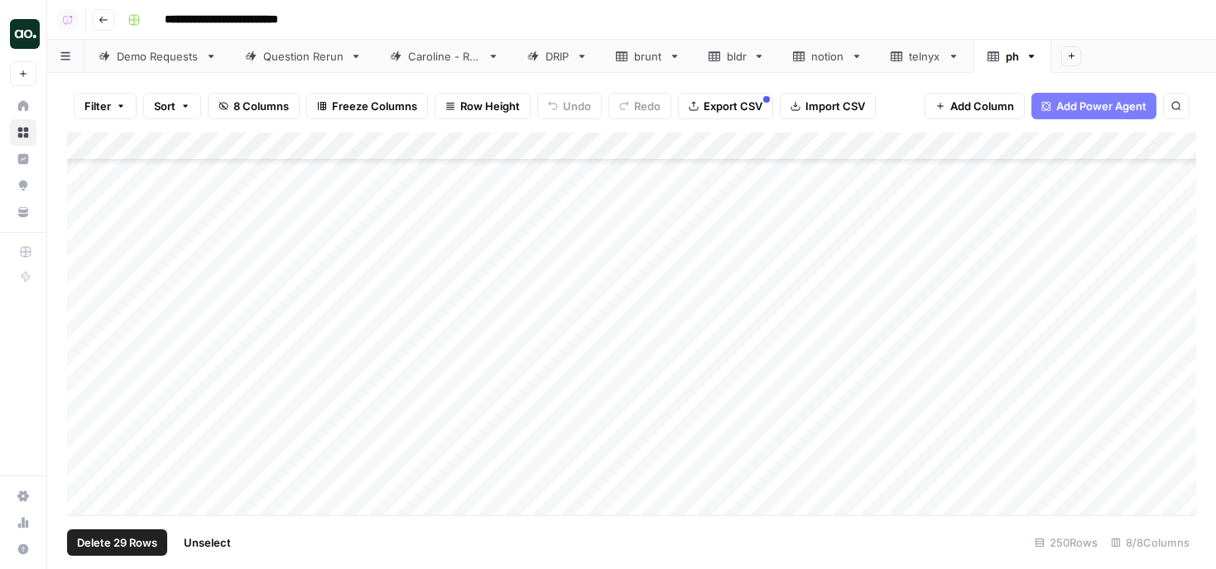
click at [88, 430] on div "Add Column" at bounding box center [631, 323] width 1129 height 382
click at [88, 437] on div "Add Column" at bounding box center [631, 323] width 1129 height 382
click at [88, 431] on div "Add Column" at bounding box center [631, 323] width 1129 height 382
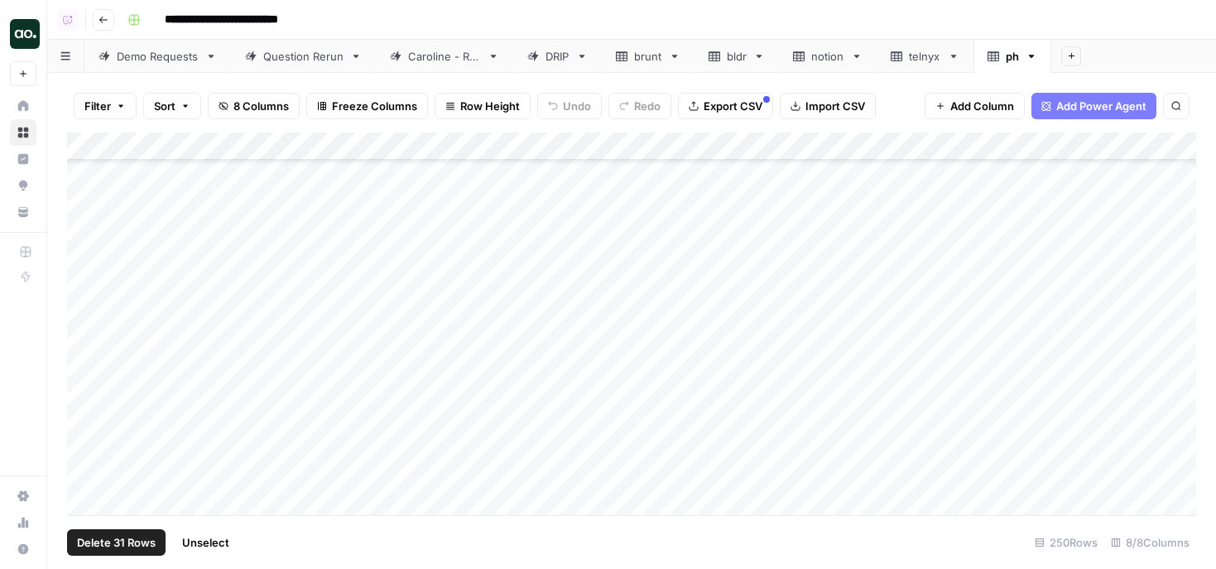
scroll to position [5995, 0]
click at [90, 401] on div "Add Column" at bounding box center [631, 323] width 1129 height 382
click at [112, 539] on span "Delete 32 Rows" at bounding box center [117, 542] width 80 height 17
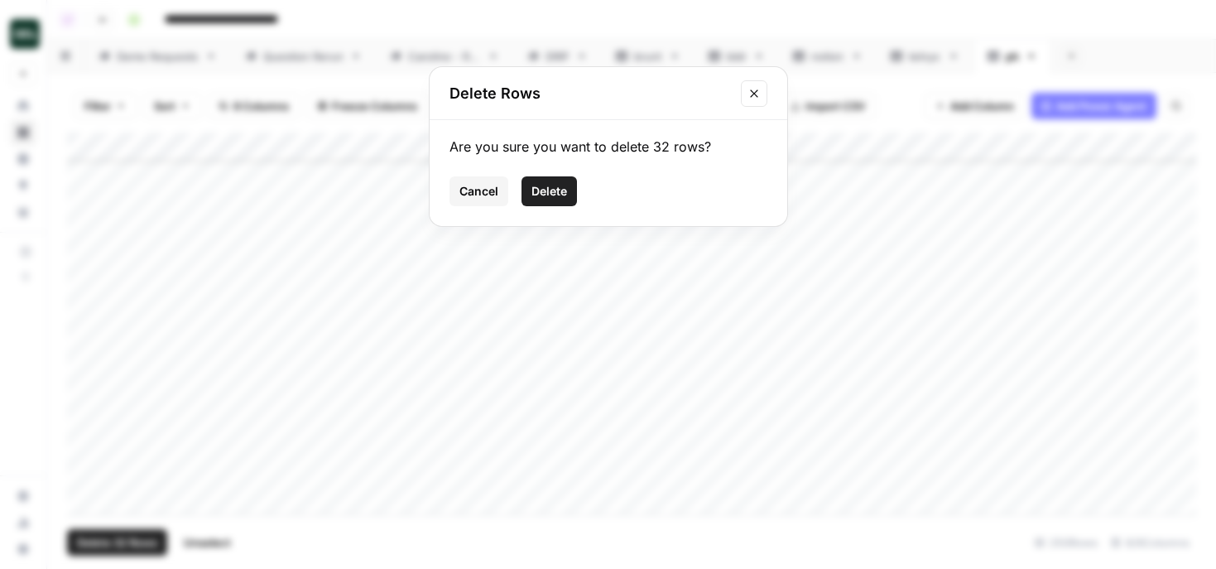
click at [552, 189] on span "Delete" at bounding box center [549, 191] width 36 height 17
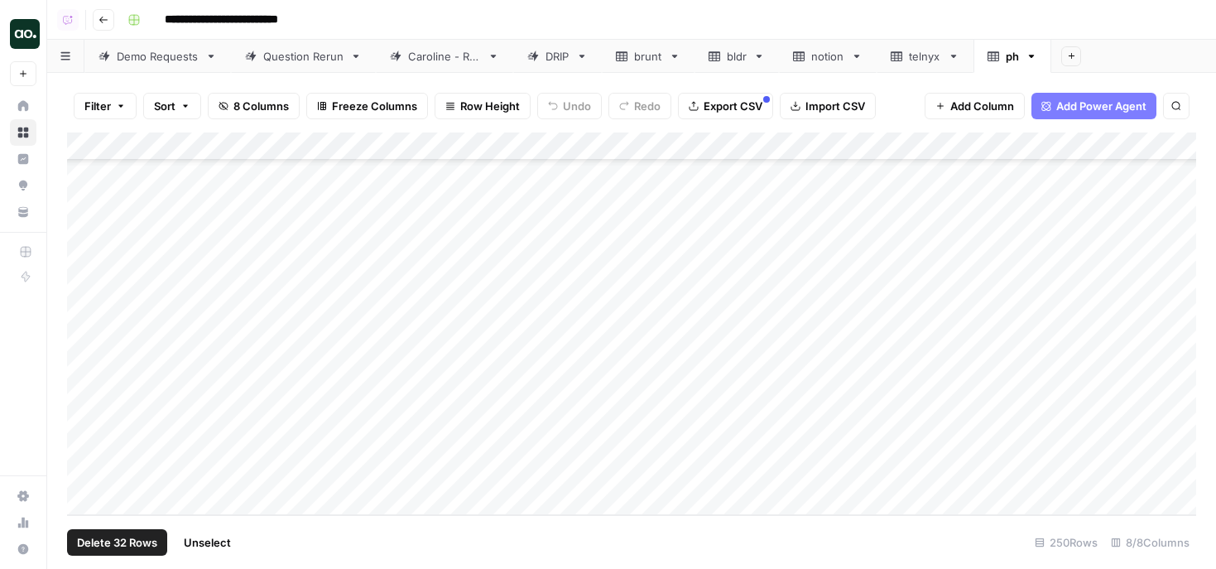
scroll to position [5808, 0]
click at [723, 104] on span "Export CSV" at bounding box center [733, 106] width 59 height 17
